Goal: Task Accomplishment & Management: Complete application form

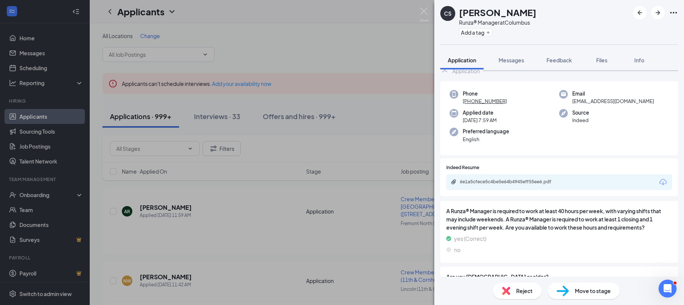
scroll to position [20, 0]
click at [487, 180] on div "6e1a5cfece5c4be5e64b4945eff55ee6.pdf" at bounding box center [512, 183] width 105 height 6
click at [516, 285] on div "Reject" at bounding box center [517, 291] width 49 height 16
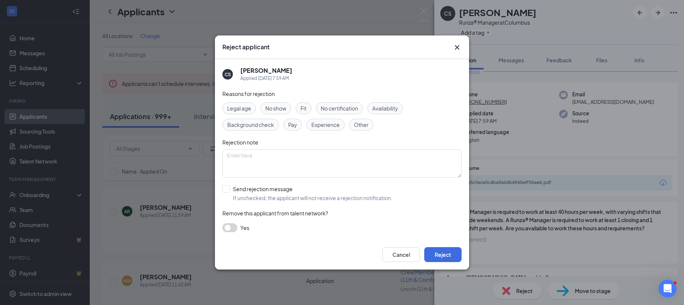
drag, startPoint x: 226, startPoint y: 188, endPoint x: 240, endPoint y: 196, distance: 16.9
click at [226, 188] on input "Send rejection message If unchecked, the applicant will not receive a rejection…" at bounding box center [307, 193] width 170 height 16
checkbox input "true"
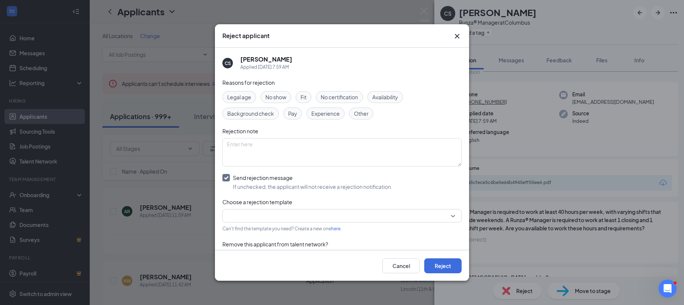
click at [277, 213] on input "search" at bounding box center [339, 216] width 225 height 13
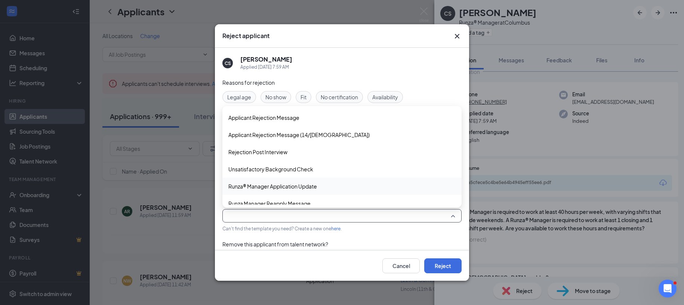
click at [282, 184] on span "Runza® Manager Application Update" at bounding box center [272, 186] width 89 height 8
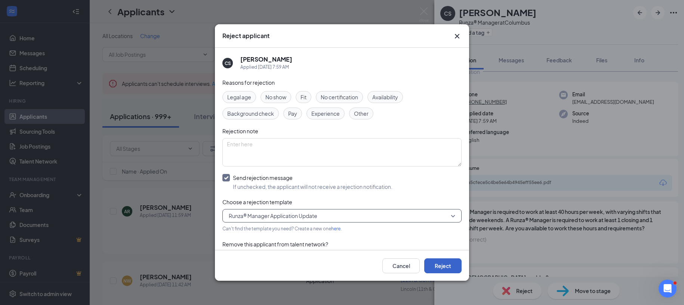
drag, startPoint x: 452, startPoint y: 267, endPoint x: 446, endPoint y: 268, distance: 6.1
click at [450, 268] on button "Reject" at bounding box center [442, 266] width 37 height 15
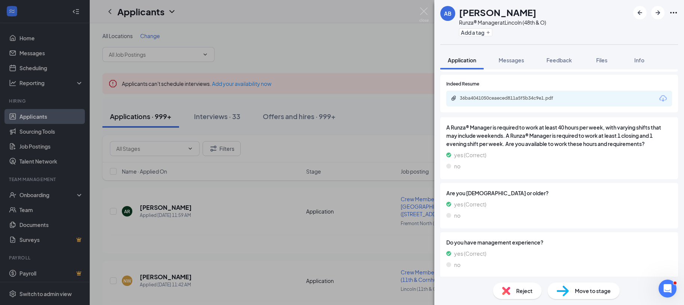
scroll to position [108, 0]
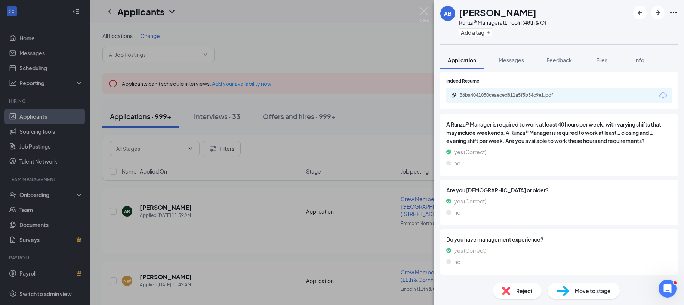
click at [493, 96] on div "36ba4041050ceaeced811a5f5b34c9e1.pdf" at bounding box center [512, 95] width 105 height 6
